Goal: Task Accomplishment & Management: Manage account settings

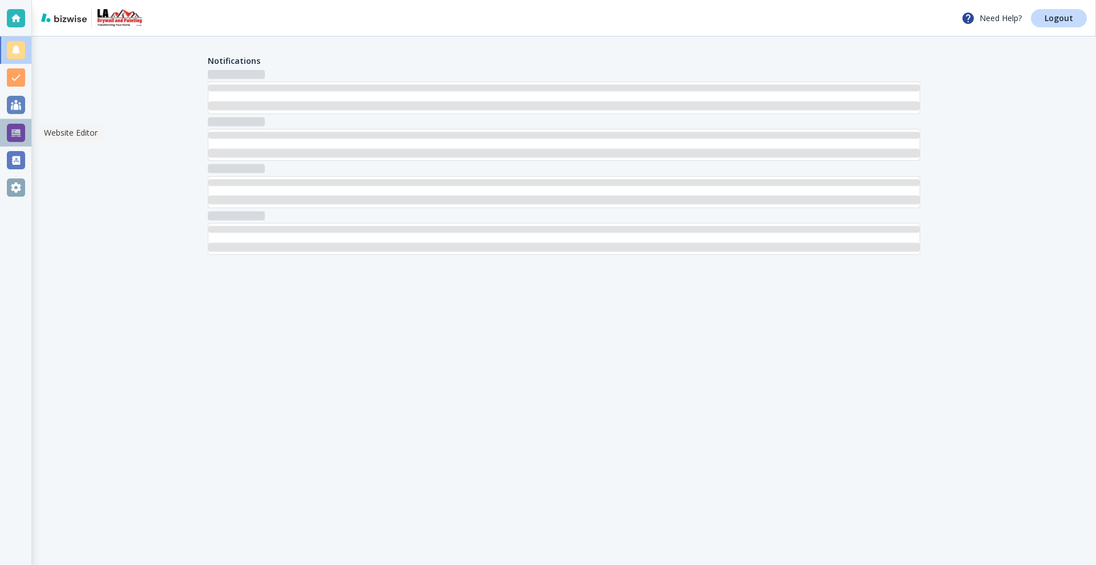
click at [26, 132] on div at bounding box center [15, 132] width 31 height 27
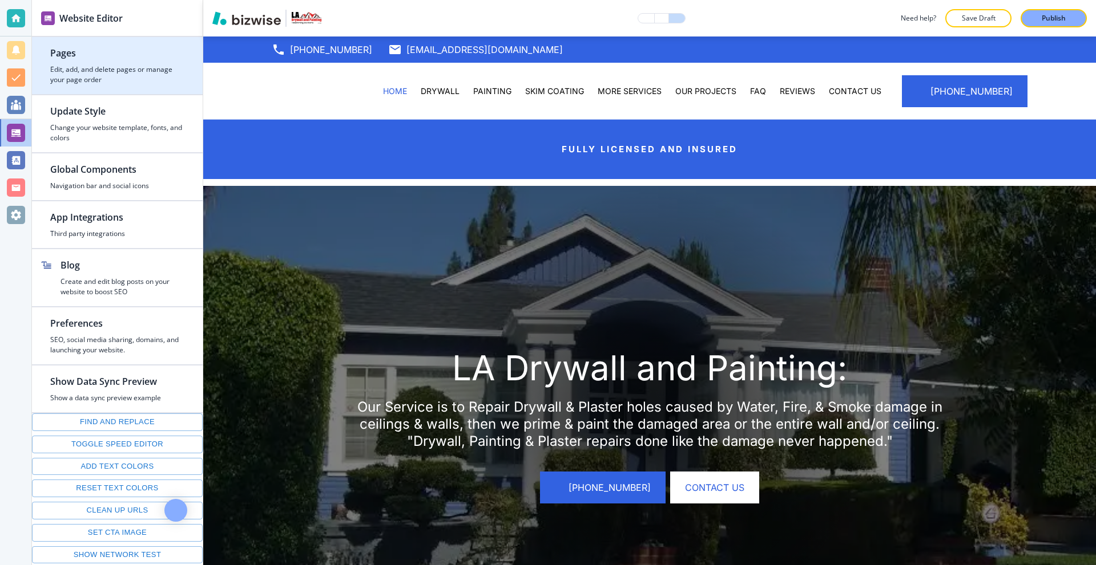
click at [124, 64] on h4 "Edit, add, and delete pages or manage your page order" at bounding box center [117, 74] width 134 height 21
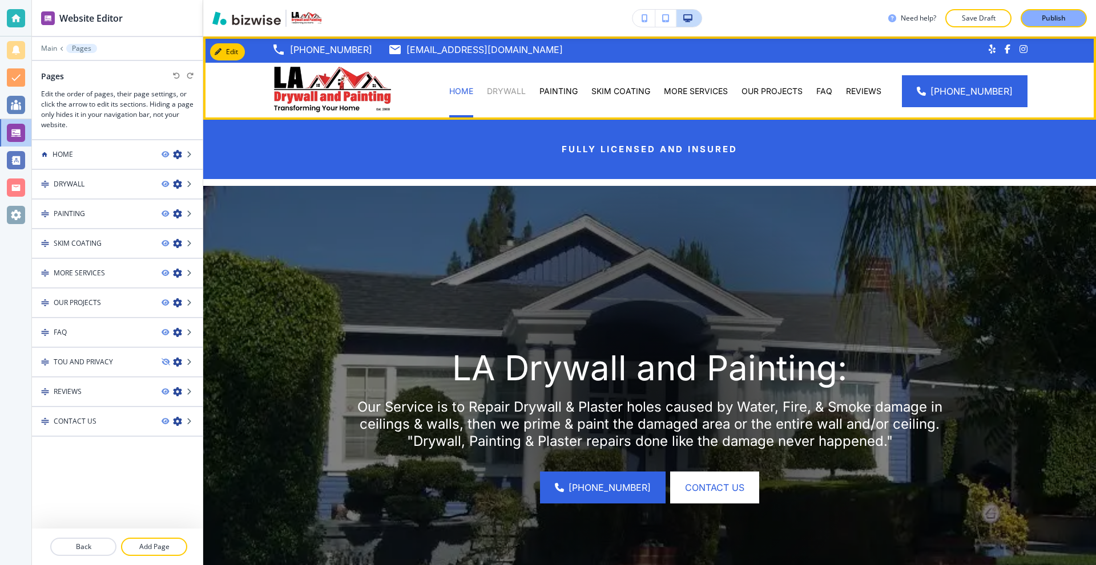
click at [503, 94] on p "DRYWALL" at bounding box center [506, 91] width 39 height 11
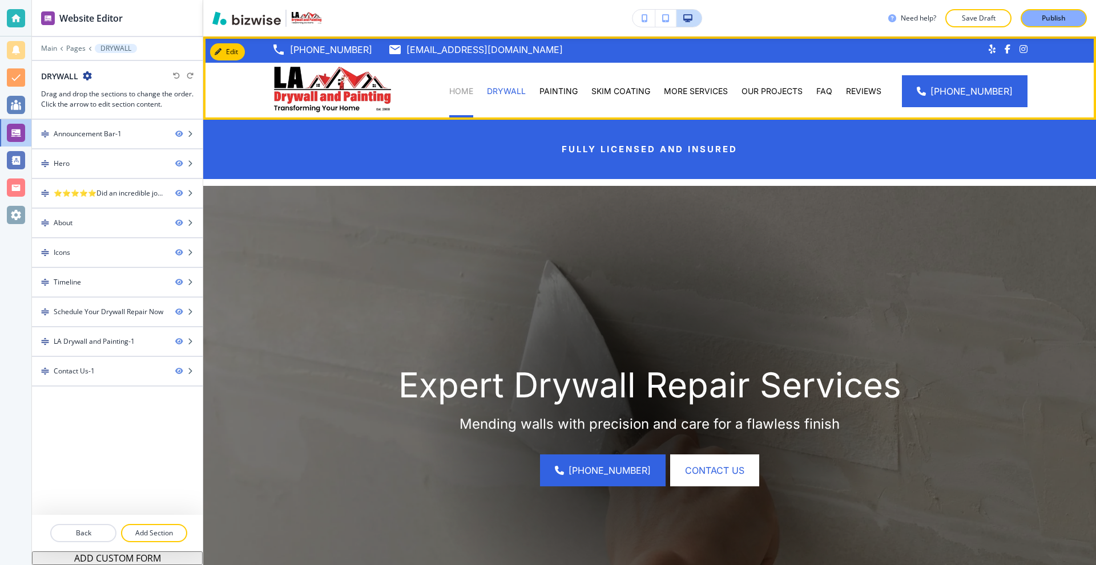
click at [473, 92] on p "HOME" at bounding box center [461, 91] width 24 height 11
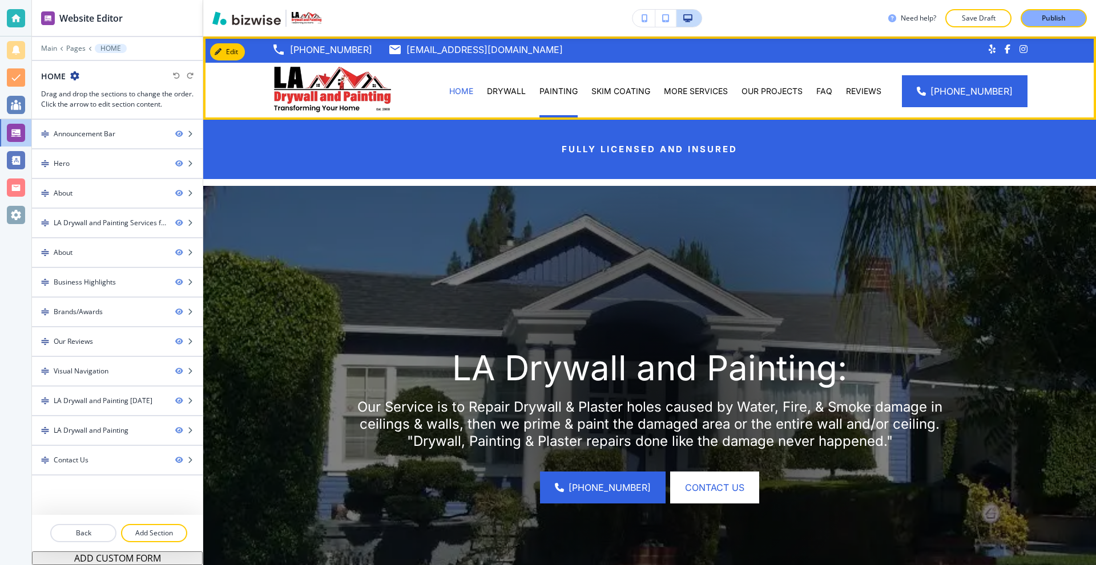
click at [540, 94] on div "PAINTING" at bounding box center [558, 91] width 52 height 11
click at [516, 92] on p "DRYWALL" at bounding box center [506, 91] width 39 height 11
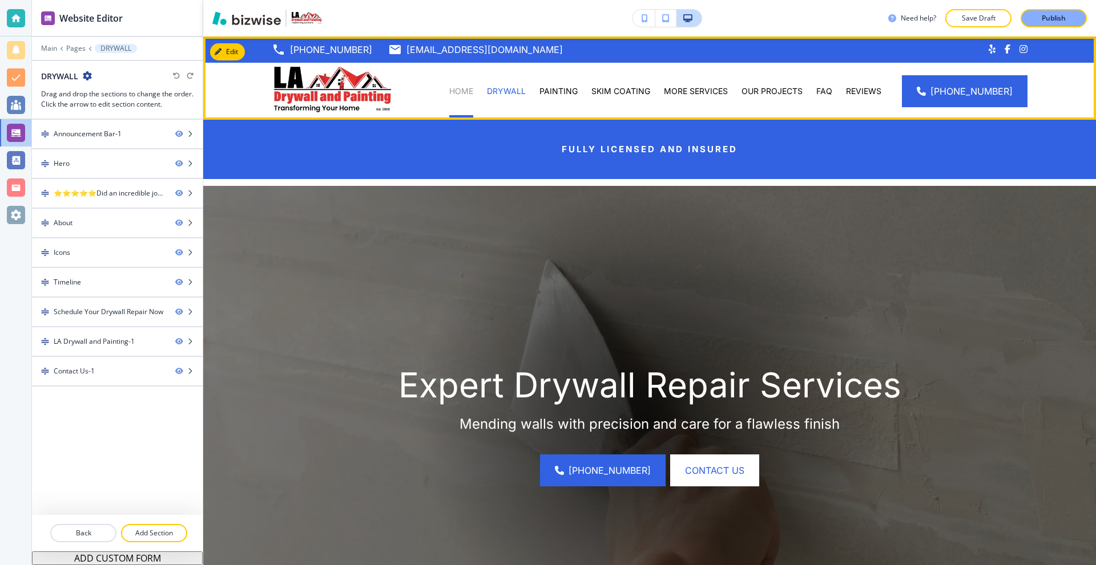
click at [465, 90] on p "HOME" at bounding box center [461, 91] width 24 height 11
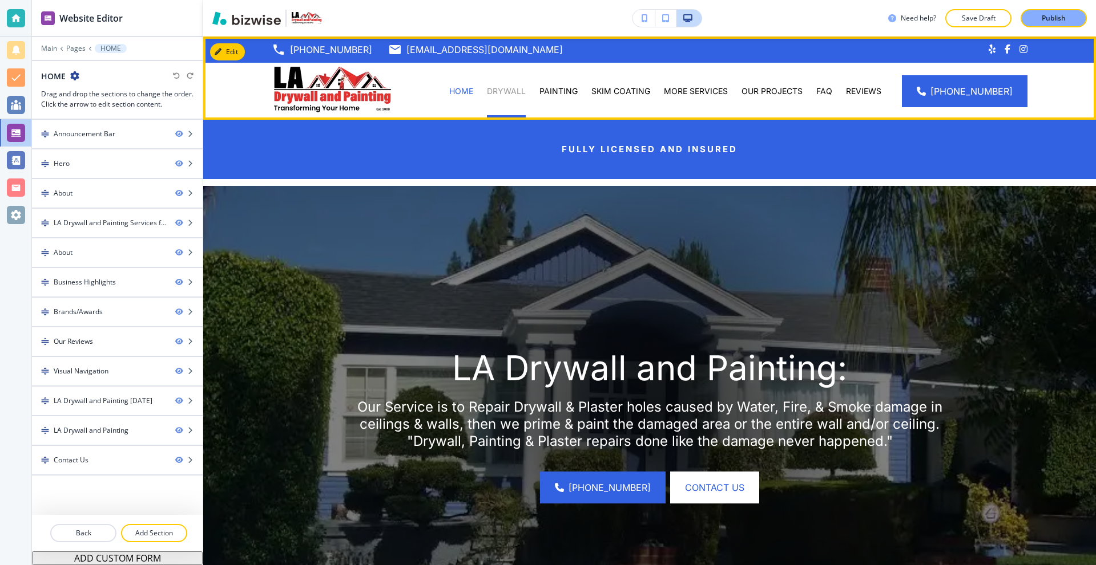
click at [515, 96] on p "DRYWALL" at bounding box center [506, 91] width 39 height 11
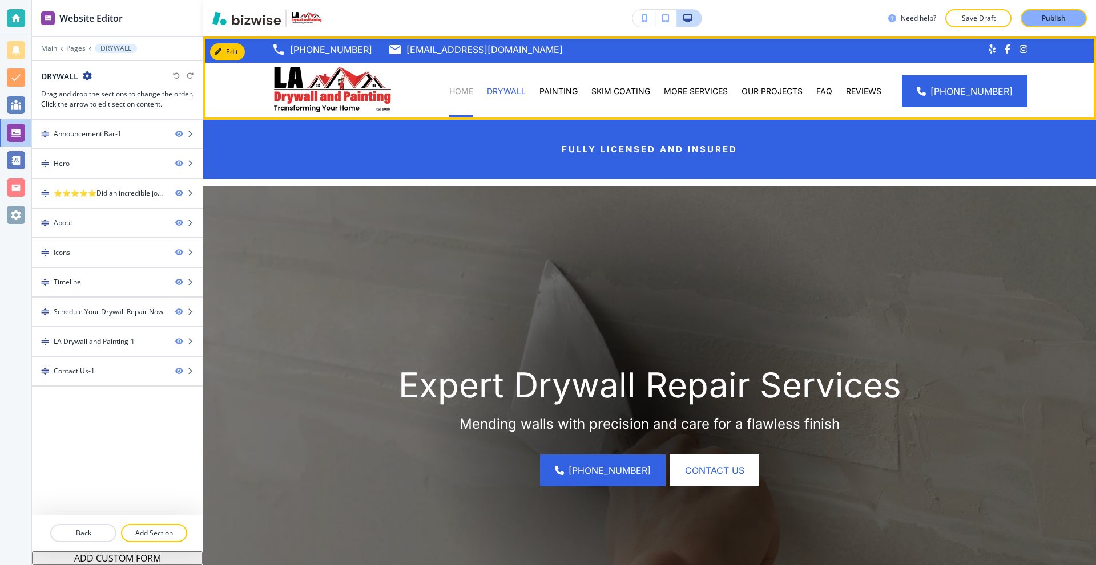
click at [459, 90] on p "HOME" at bounding box center [461, 91] width 24 height 11
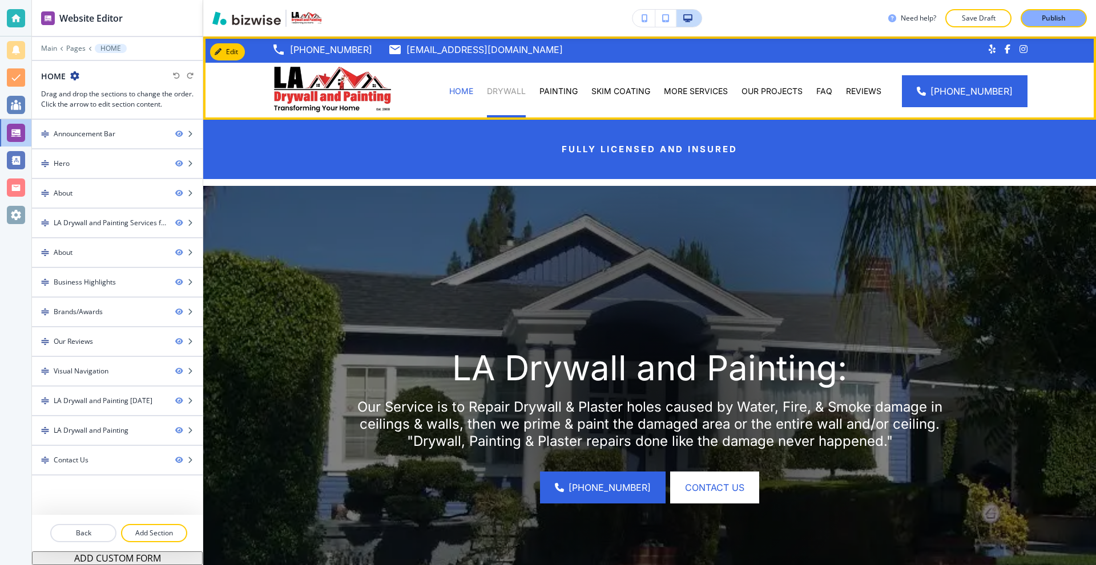
click at [524, 92] on p "DRYWALL" at bounding box center [506, 91] width 39 height 11
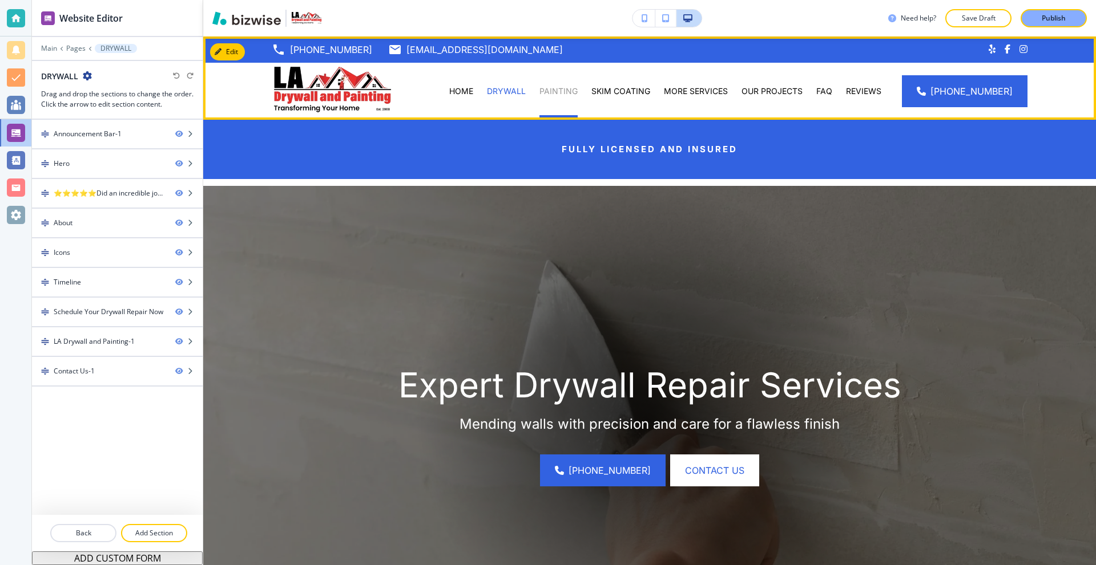
click at [567, 94] on p "PAINTING" at bounding box center [558, 91] width 38 height 11
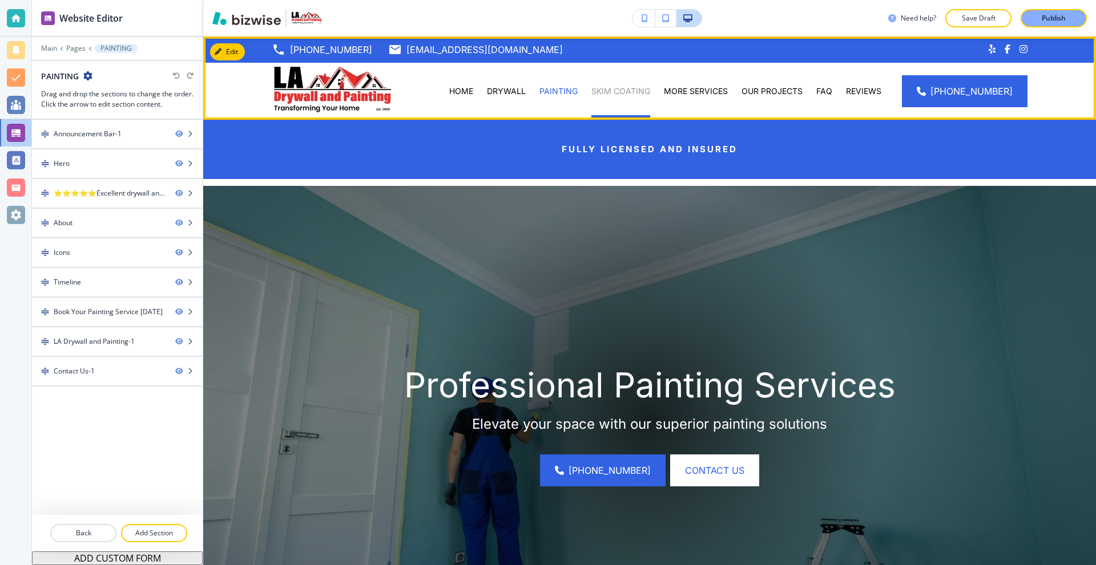
click at [614, 93] on p "SKIM COATING" at bounding box center [620, 91] width 59 height 11
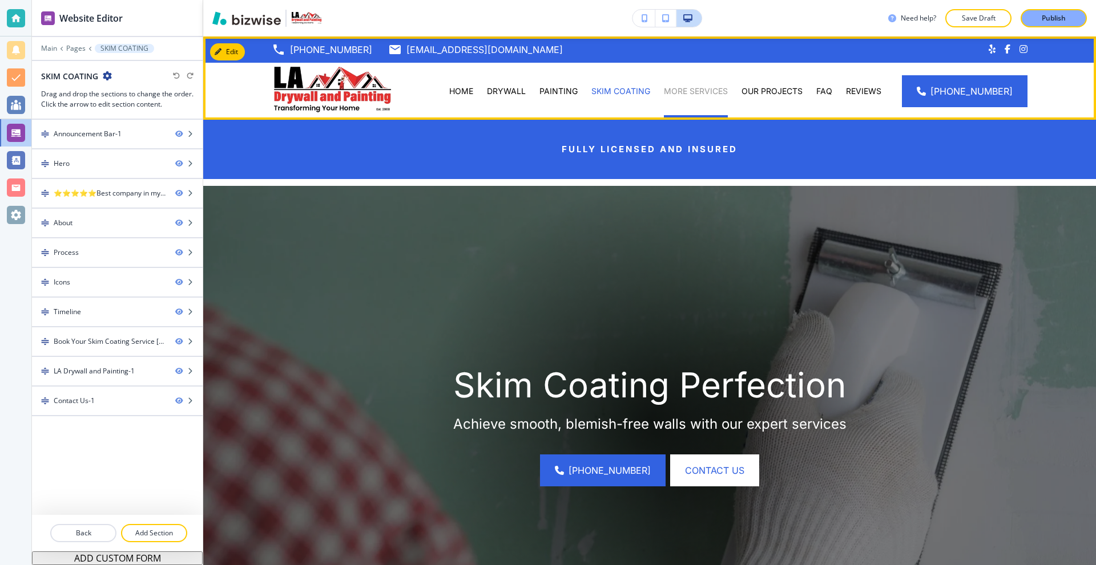
click at [693, 95] on p "MORE SERVICES" at bounding box center [696, 91] width 64 height 11
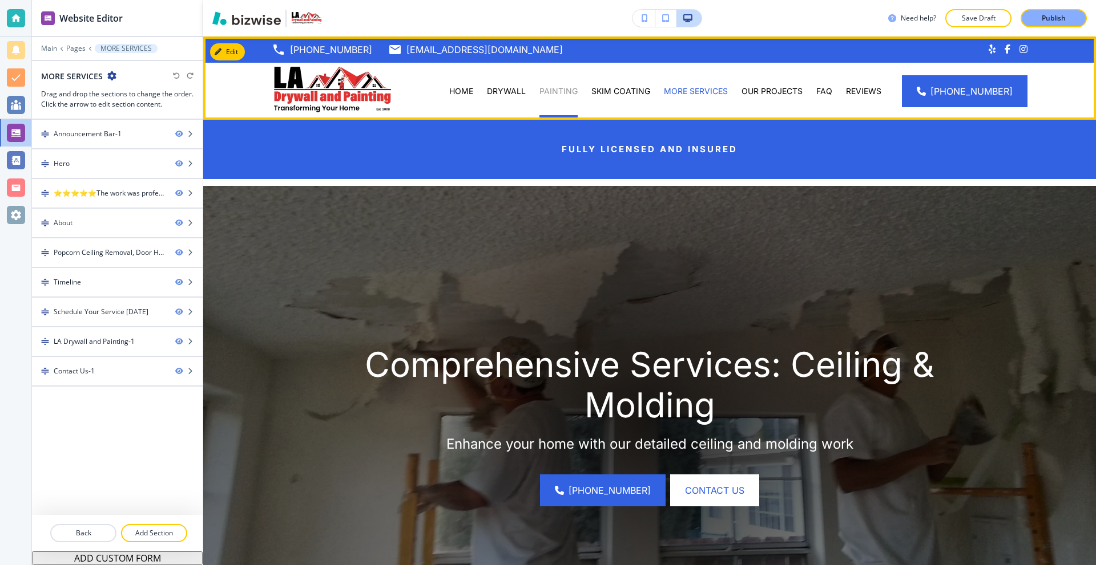
click at [569, 87] on p "PAINTING" at bounding box center [558, 91] width 38 height 11
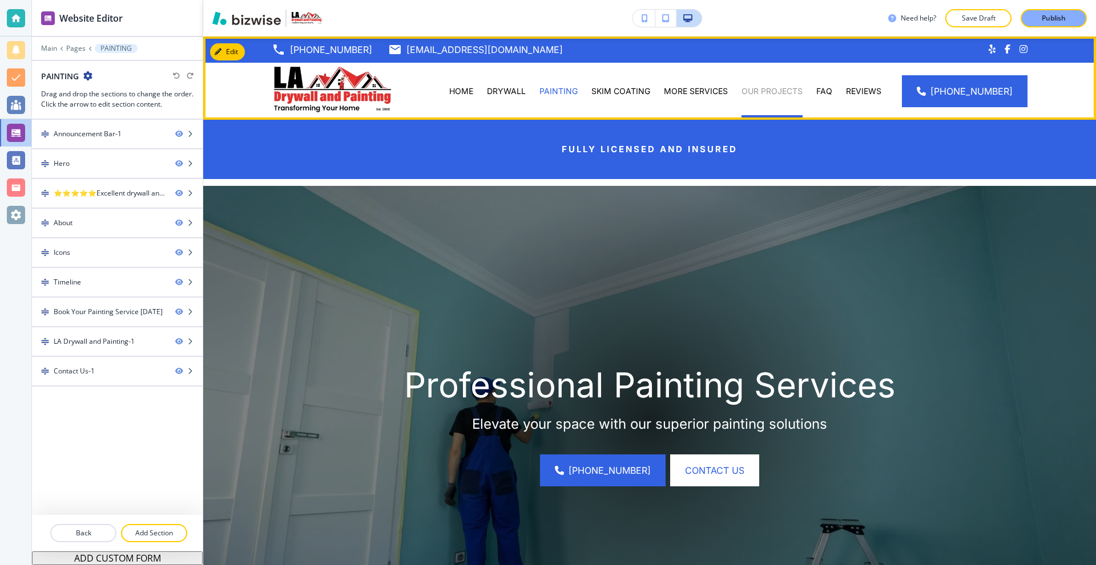
click at [764, 92] on p "OUR PROJECTS" at bounding box center [771, 91] width 61 height 11
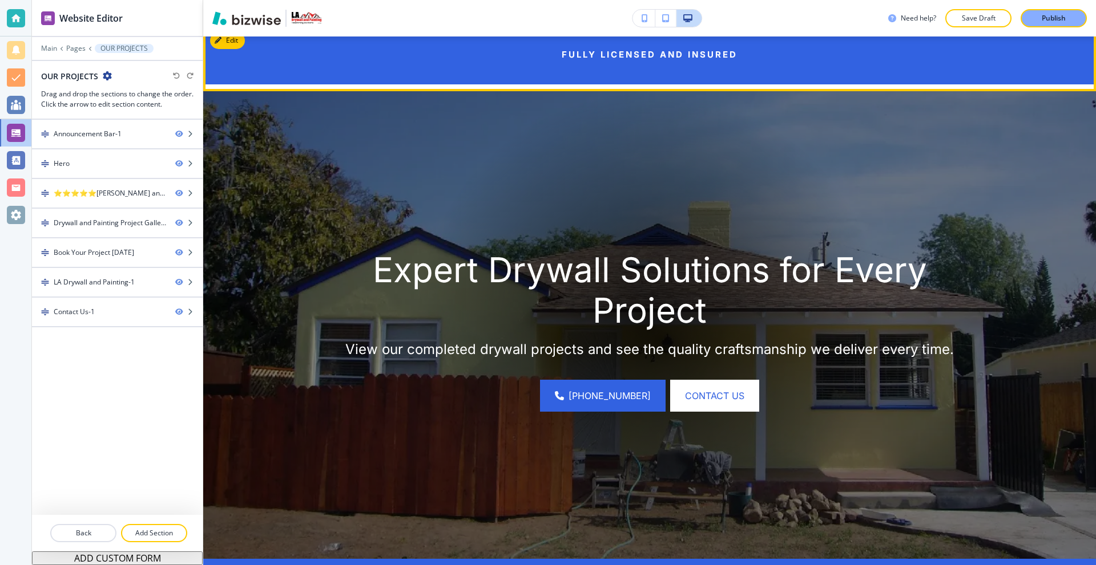
scroll to position [114, 0]
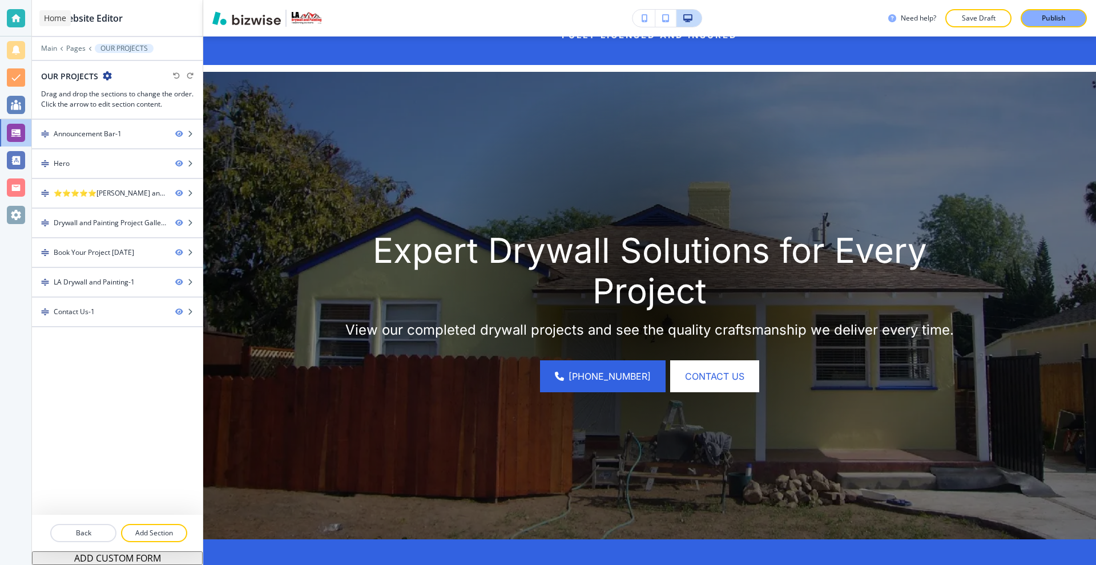
click at [11, 21] on div at bounding box center [16, 18] width 18 height 18
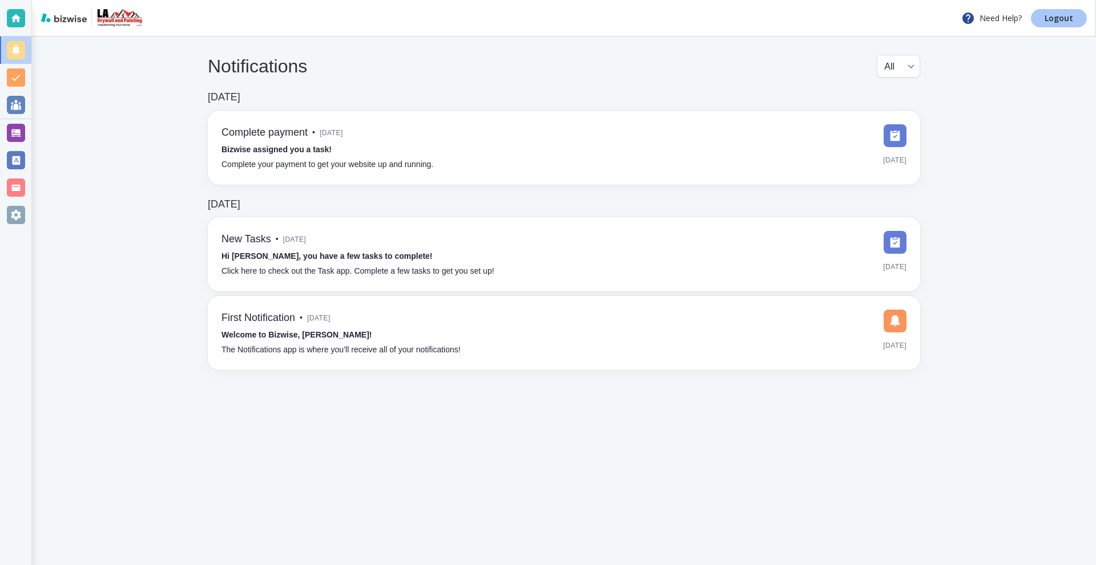
click at [1060, 19] on p "Logout" at bounding box center [1058, 18] width 29 height 8
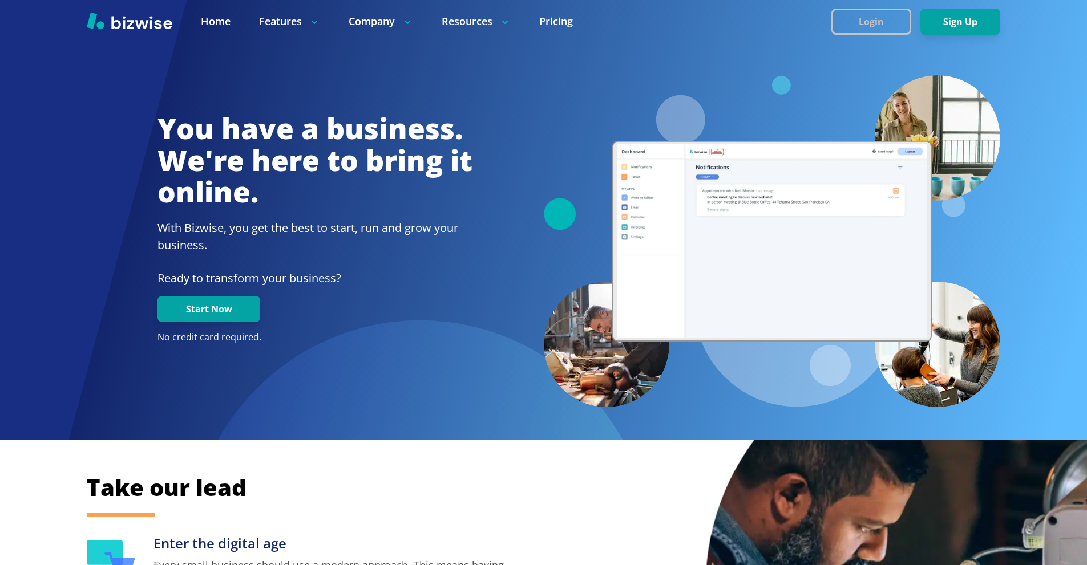
click at [860, 15] on button "Login" at bounding box center [871, 22] width 80 height 26
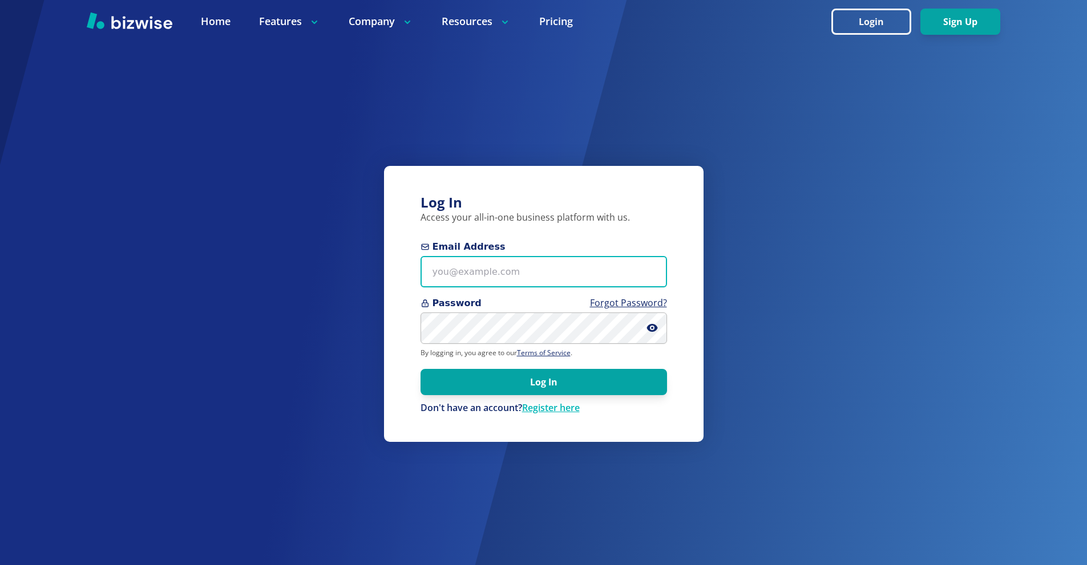
click at [526, 279] on input "Email Address" at bounding box center [544, 271] width 247 height 31
paste input "LA.DRYWALL@AOL.COM"
type input "LA.DRYWALL@AOL.COM"
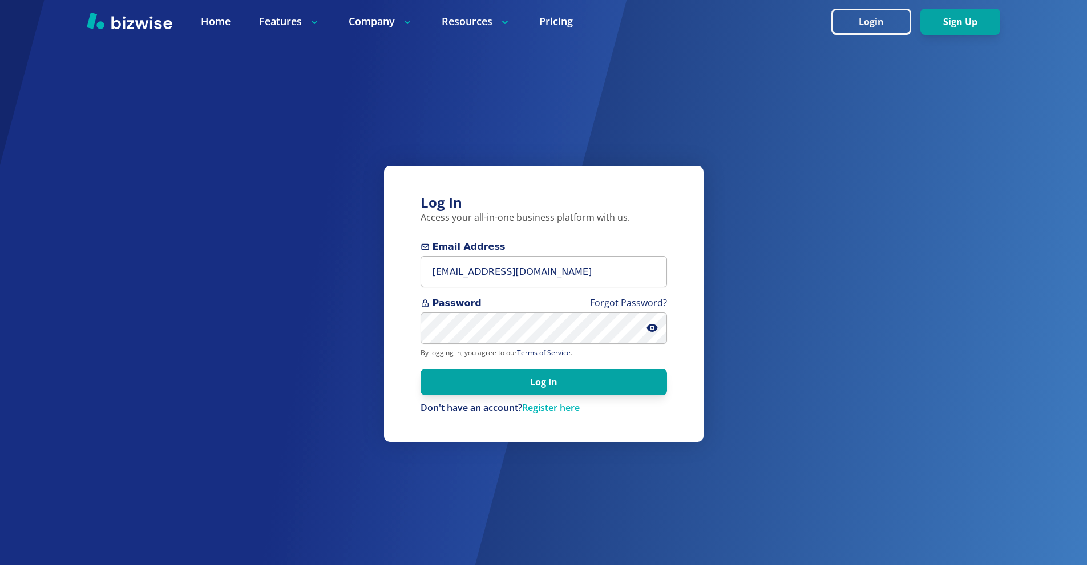
click at [532, 310] on span "Password Forgot Password?" at bounding box center [544, 304] width 247 height 14
click at [579, 396] on form "Email Address LA.DRYWALL@AOL.COM Password Forgot Password? By logging in, you a…" at bounding box center [544, 327] width 247 height 175
click at [530, 378] on button "Log In" at bounding box center [544, 382] width 247 height 26
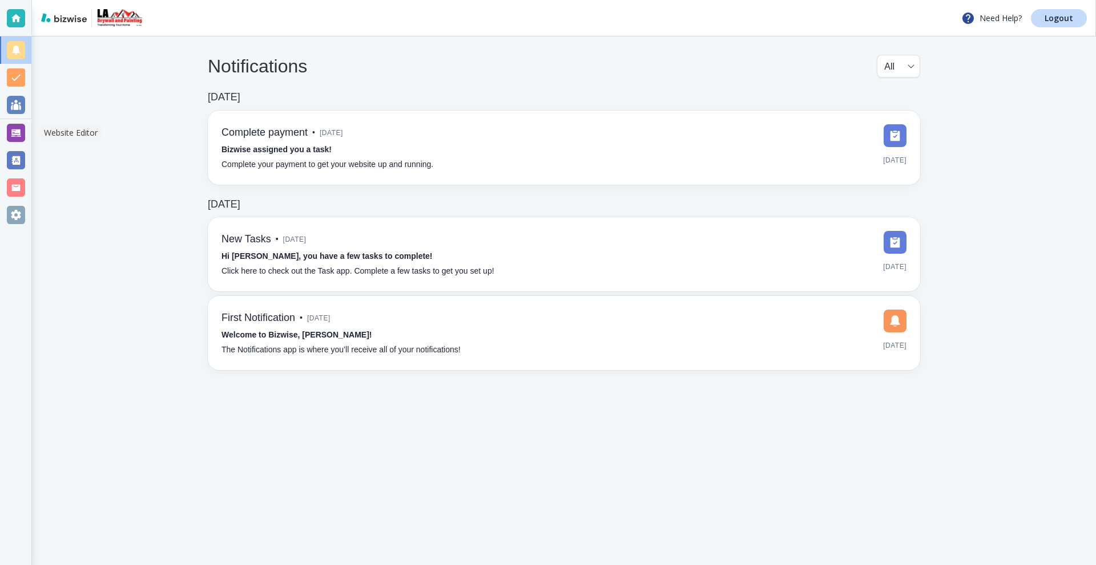
click at [13, 131] on div at bounding box center [16, 133] width 18 height 18
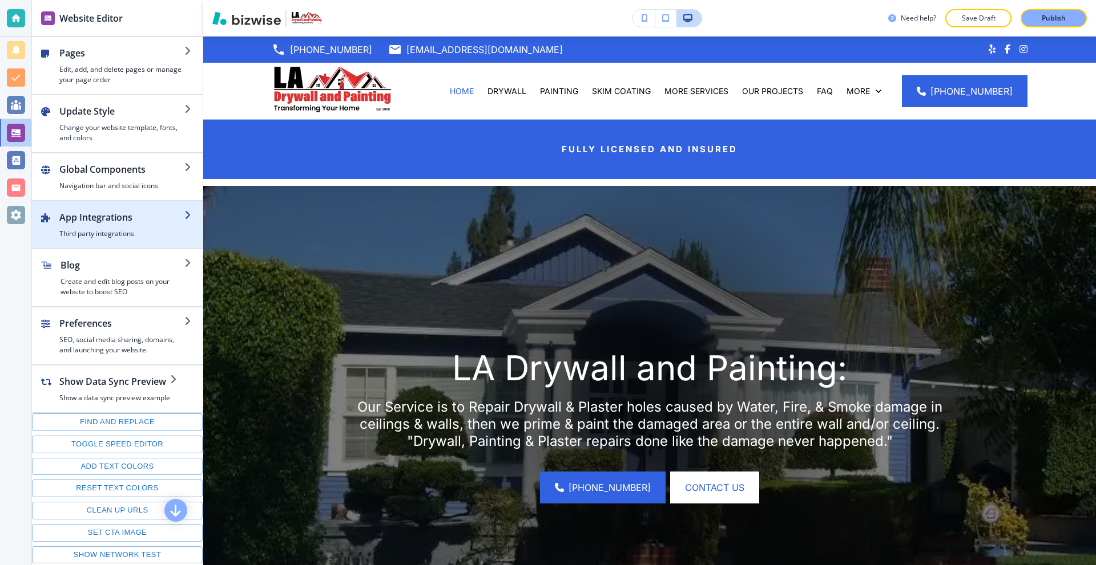
click at [124, 223] on h2 "App Integrations" at bounding box center [121, 218] width 125 height 14
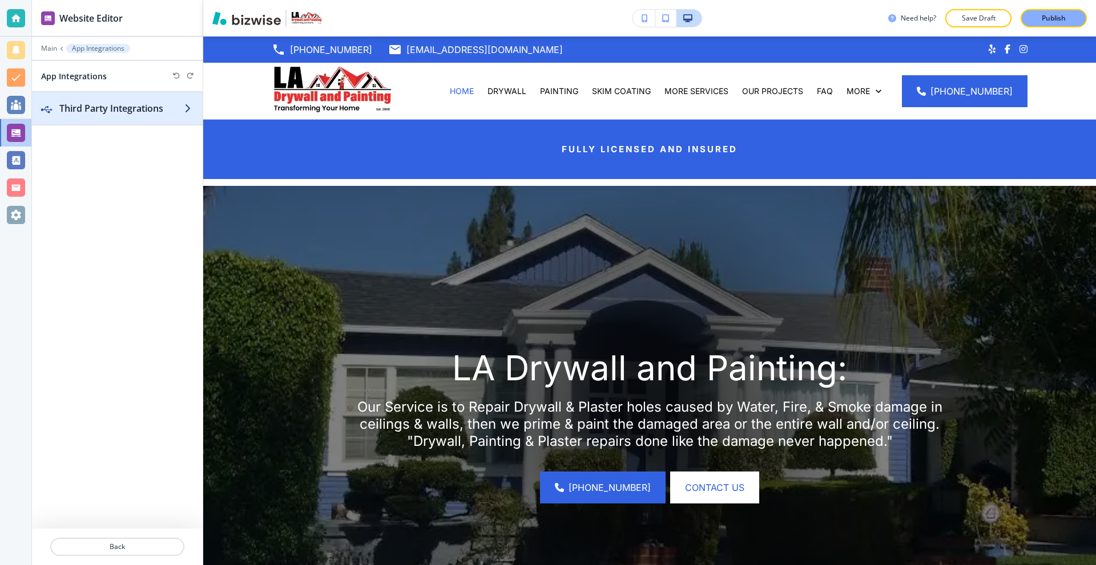
click at [120, 111] on h2 "Third Party Integrations" at bounding box center [121, 109] width 125 height 14
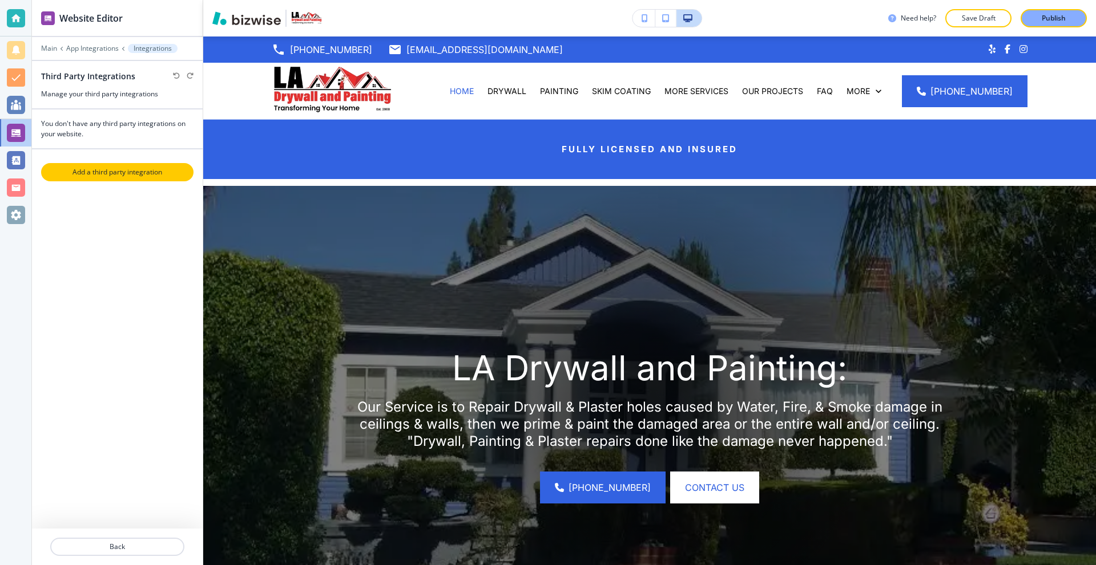
click at [108, 163] on button "Add a third party integration" at bounding box center [117, 172] width 152 height 18
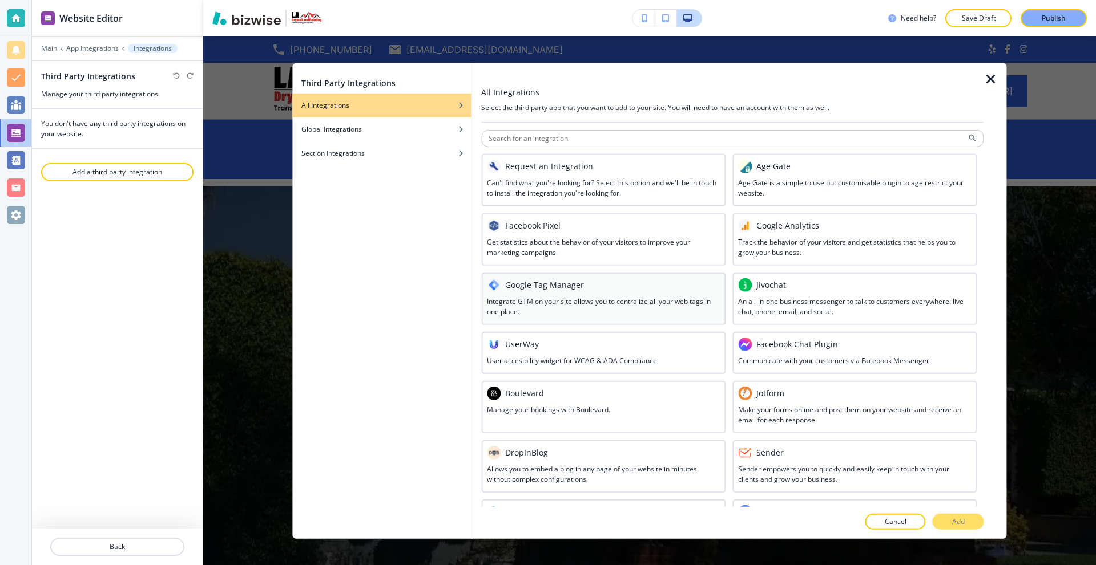
click at [567, 293] on div at bounding box center [603, 294] width 233 height 5
click at [978, 518] on button "Add" at bounding box center [957, 522] width 51 height 16
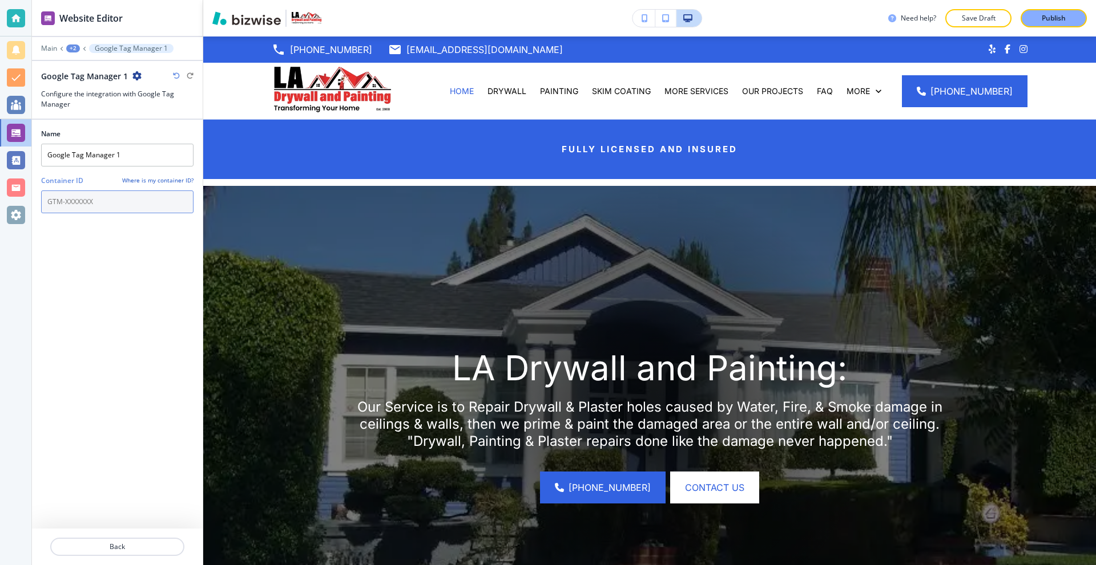
click at [96, 196] on input "text" at bounding box center [117, 202] width 152 height 23
paste input "GTM-MZC6WGV4"
type input "GTM-MZC6WGV4"
click at [102, 543] on p "Back" at bounding box center [117, 547] width 132 height 10
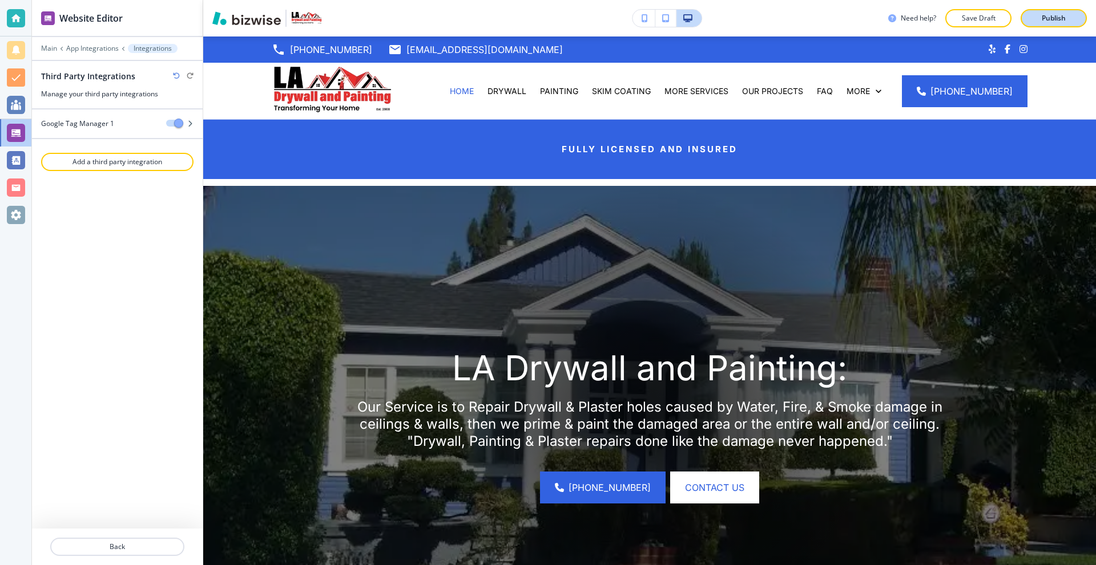
click at [1040, 18] on div "Publish" at bounding box center [1053, 18] width 37 height 10
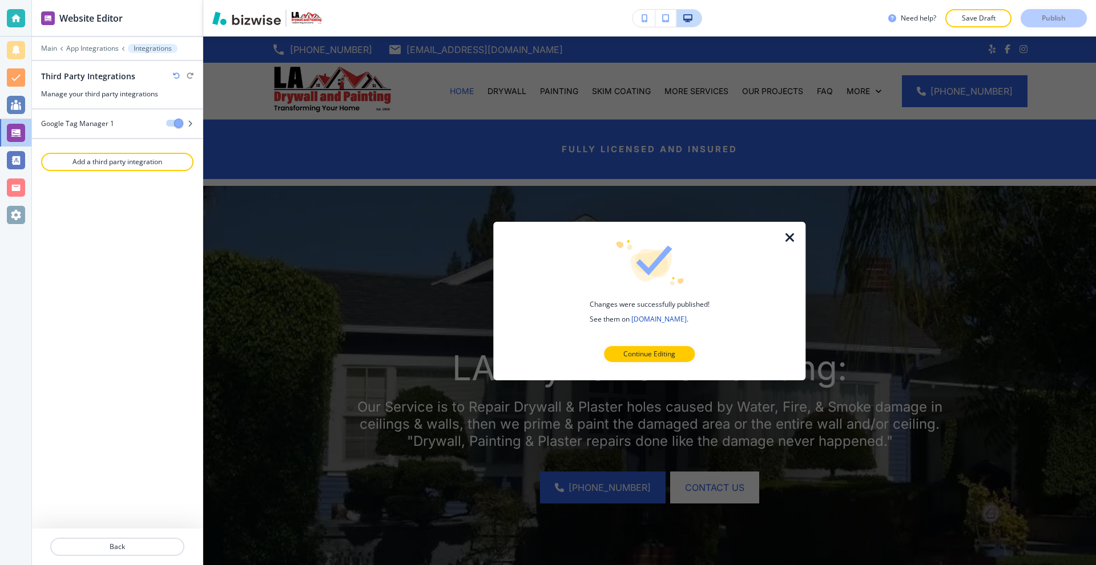
click at [784, 239] on icon "button" at bounding box center [790, 238] width 14 height 14
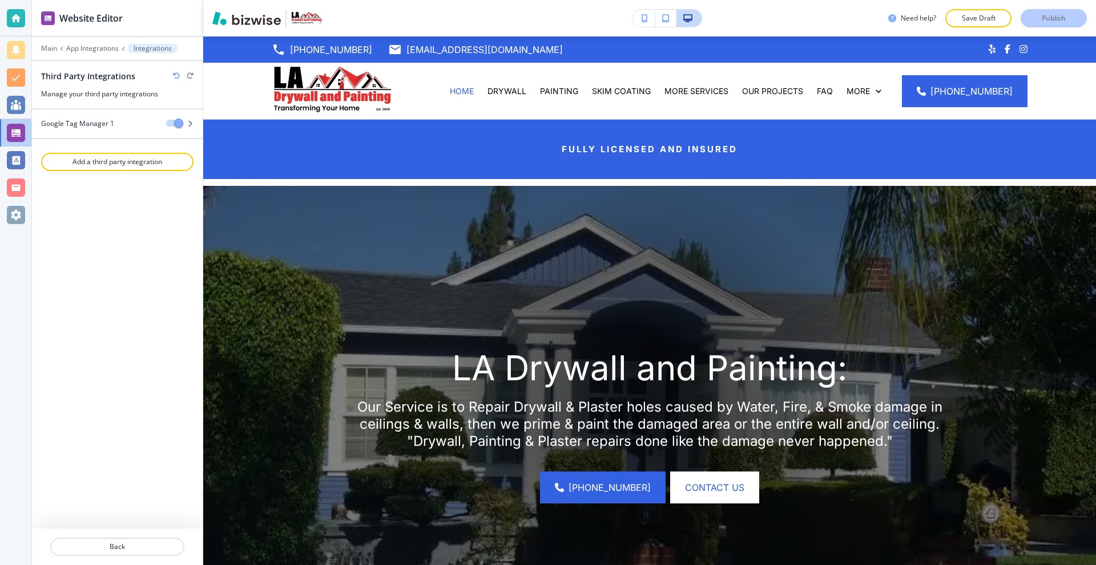
click at [23, 14] on div at bounding box center [16, 18] width 18 height 18
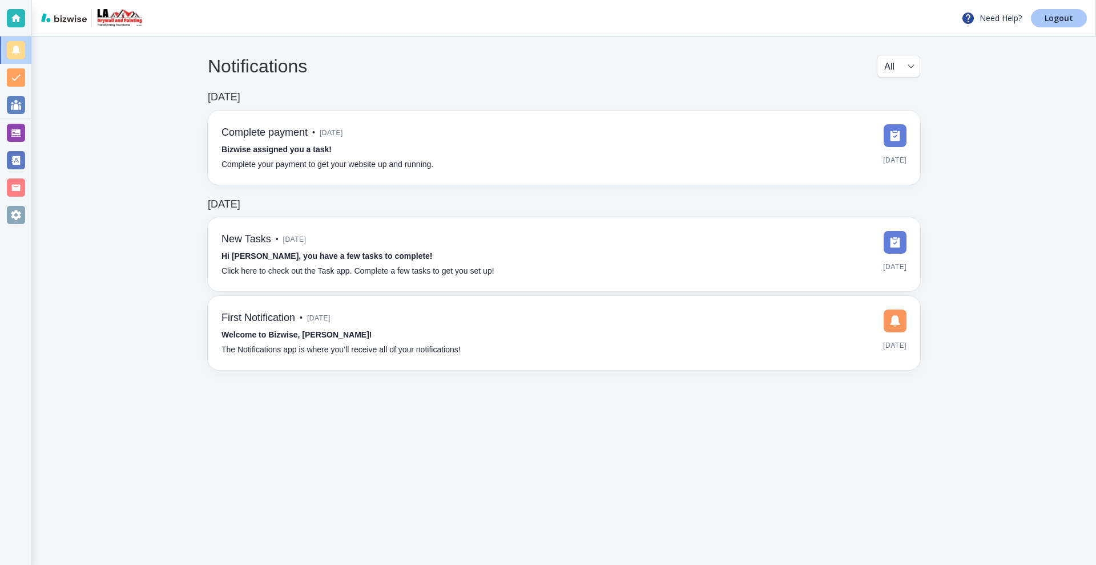
click at [1068, 19] on p "Logout" at bounding box center [1058, 18] width 29 height 8
